Goal: Task Accomplishment & Management: Use online tool/utility

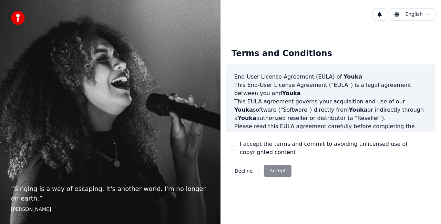
drag, startPoint x: 233, startPoint y: 146, endPoint x: 248, endPoint y: 151, distance: 14.9
click at [233, 146] on button "I accept the terms and commit to avoiding unlicensed use of copyrighted content" at bounding box center [235, 149] width 6 height 6
click at [268, 165] on div "Decline Accept" at bounding box center [260, 171] width 68 height 18
click at [271, 167] on button "Accept" at bounding box center [278, 171] width 28 height 12
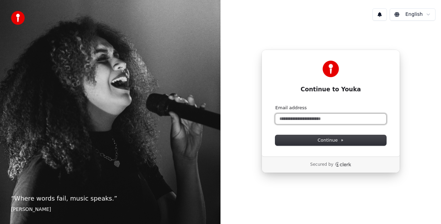
click at [322, 122] on input "Email address" at bounding box center [331, 119] width 111 height 10
click at [276, 105] on button "submit" at bounding box center [276, 105] width 0 height 0
type input "**********"
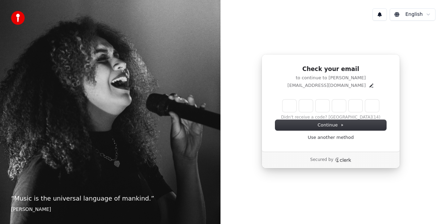
click at [286, 108] on input "Enter verification code" at bounding box center [331, 106] width 97 height 12
paste input "******"
type input "******"
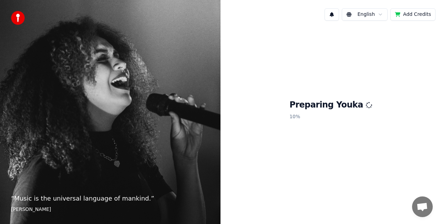
click at [344, 128] on div "Preparing Youka 10 %" at bounding box center [331, 111] width 221 height 170
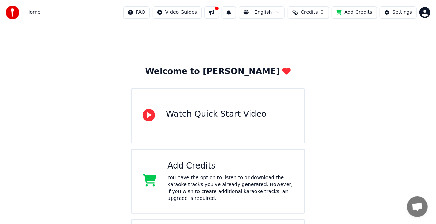
click at [349, 146] on div "Welcome to Youka Watch Quick Start Video Add Credits You have the option to lis…" at bounding box center [218, 151] width 436 height 252
click at [153, 108] on div "Watch Quick Start Video" at bounding box center [218, 115] width 174 height 55
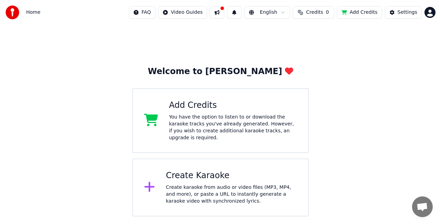
click at [184, 172] on div "Create Karaoke" at bounding box center [231, 175] width 131 height 11
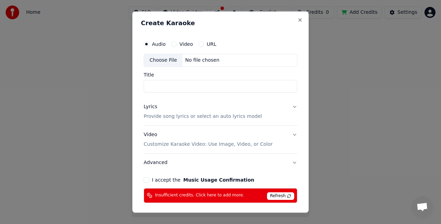
click at [173, 86] on input "Title" at bounding box center [221, 86] width 154 height 12
click at [274, 194] on span "Refresh" at bounding box center [280, 196] width 27 height 8
click at [282, 194] on span "Refresh" at bounding box center [280, 196] width 27 height 8
click at [280, 192] on span "Refresh" at bounding box center [280, 196] width 27 height 8
click at [298, 21] on button "Close" at bounding box center [301, 20] width 6 height 6
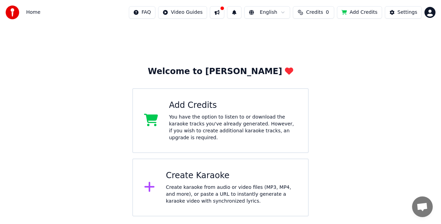
click at [330, 16] on button "Credits 0" at bounding box center [313, 12] width 41 height 12
click at [326, 54] on button "Refresh" at bounding box center [319, 52] width 36 height 12
click at [359, 85] on div "Welcome to Youka Add Credits You have the option to listen to or download the k…" at bounding box center [220, 121] width 441 height 192
click at [248, 117] on div "You have the option to listen to or download the karaoke tracks you've already …" at bounding box center [233, 128] width 128 height 28
click at [223, 13] on button at bounding box center [217, 12] width 14 height 12
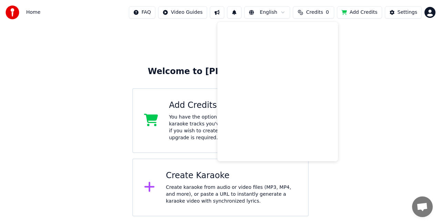
drag, startPoint x: 385, startPoint y: 35, endPoint x: 408, endPoint y: 2, distance: 40.3
click at [386, 32] on div "Welcome to Youka Add Credits You have the option to listen to or download the k…" at bounding box center [220, 121] width 441 height 192
